Goal: Check status: Check status

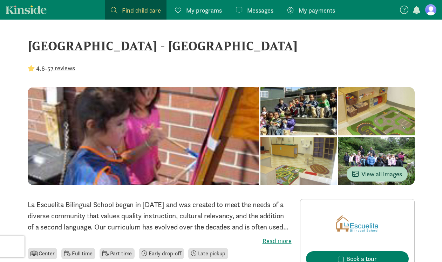
click at [25, 13] on link "Kinside" at bounding box center [26, 9] width 41 height 9
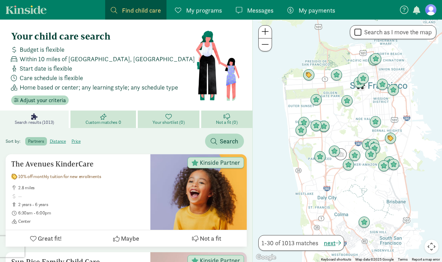
click at [432, 12] on figure at bounding box center [430, 9] width 11 height 11
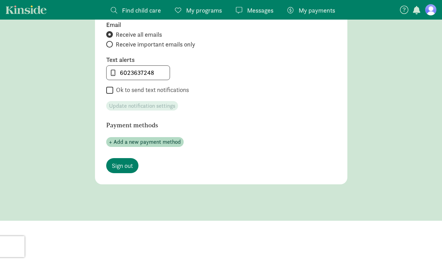
click at [204, 8] on span "My programs" at bounding box center [204, 10] width 36 height 9
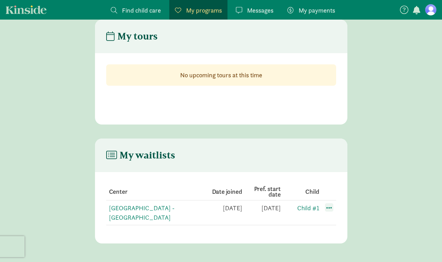
click at [328, 209] on span at bounding box center [329, 208] width 8 height 8
click at [327, 175] on section "Center Date joined Pref. start date Child [GEOGRAPHIC_DATA] - [GEOGRAPHIC_DATA]…" at bounding box center [221, 204] width 252 height 64
click at [163, 207] on link "[GEOGRAPHIC_DATA] - [GEOGRAPHIC_DATA]" at bounding box center [142, 213] width 66 height 18
click at [152, 13] on span "Find child care" at bounding box center [141, 10] width 39 height 9
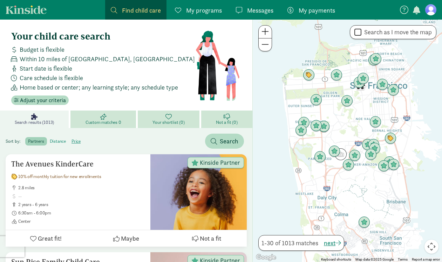
click at [69, 142] on label "distance" at bounding box center [76, 141] width 15 height 8
click at [50, 139] on input "distance" at bounding box center [50, 139] width 0 height 0
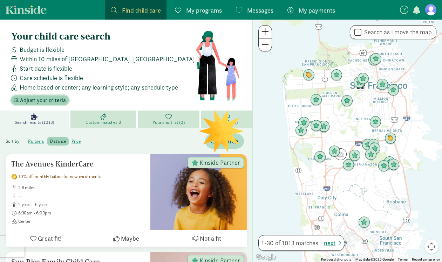
click at [51, 101] on span "Adjust your criteria" at bounding box center [43, 100] width 46 height 8
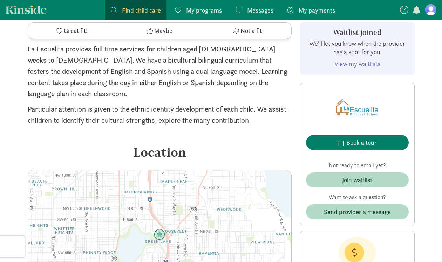
scroll to position [949, 0]
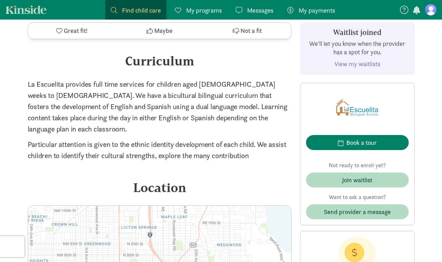
click at [351, 65] on link "View my waitlists" at bounding box center [357, 64] width 46 height 8
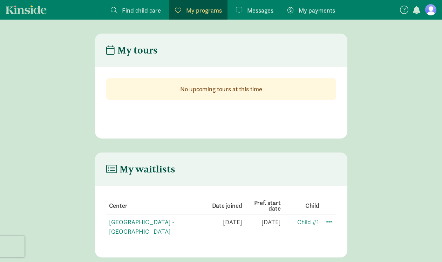
click at [255, 13] on span "Messages" at bounding box center [260, 10] width 26 height 9
